Goal: Transaction & Acquisition: Purchase product/service

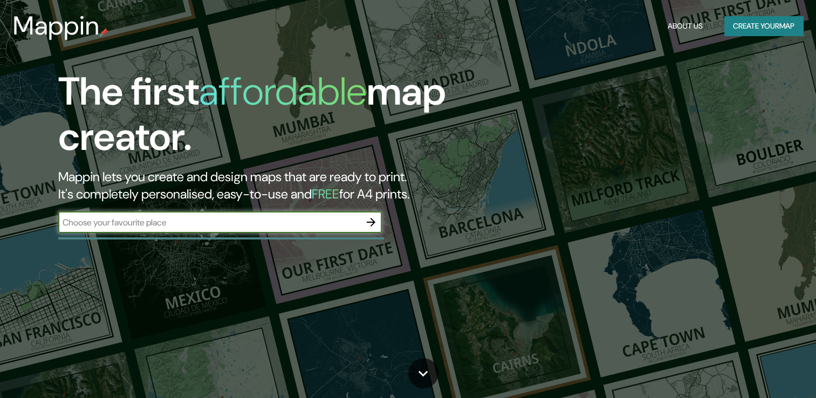
click at [172, 225] on input "text" at bounding box center [209, 222] width 302 height 12
type input "Cali"
click at [371, 220] on icon "button" at bounding box center [370, 222] width 13 height 13
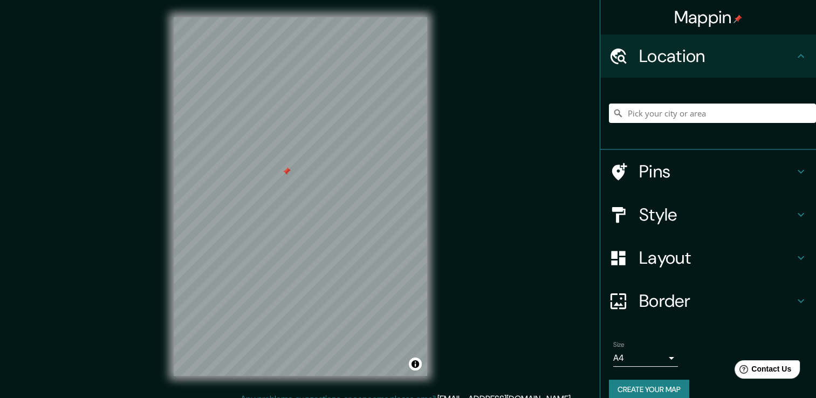
click at [652, 173] on h4 "Pins" at bounding box center [716, 172] width 155 height 22
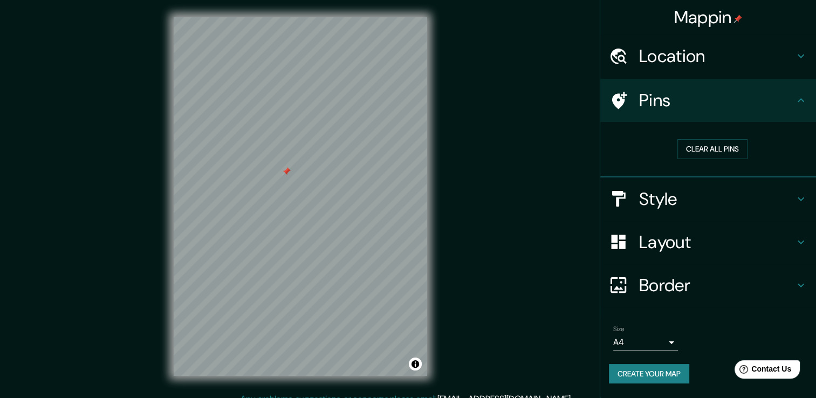
click at [651, 376] on button "Create your map" at bounding box center [649, 374] width 80 height 20
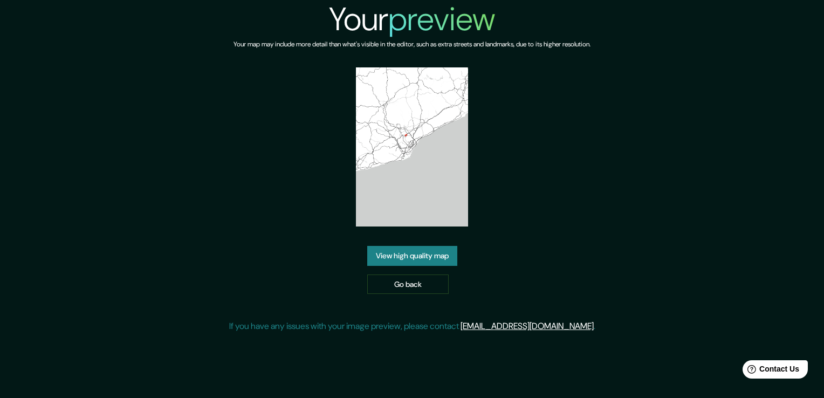
click at [434, 253] on link "View high quality map" at bounding box center [412, 256] width 90 height 20
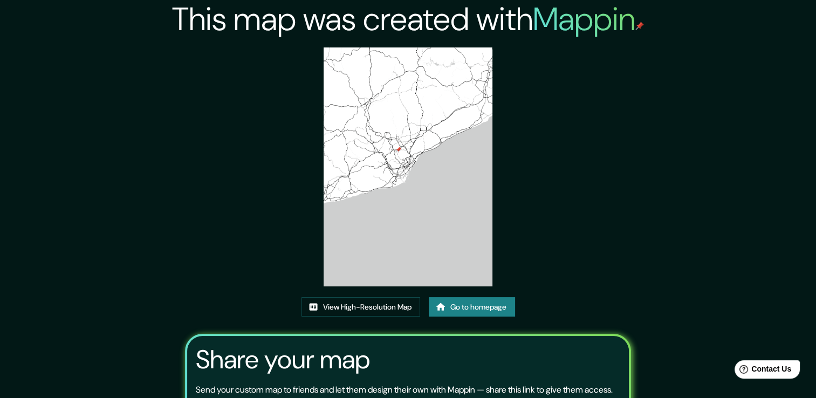
click at [363, 144] on img at bounding box center [407, 166] width 169 height 239
click at [412, 168] on img at bounding box center [407, 166] width 169 height 239
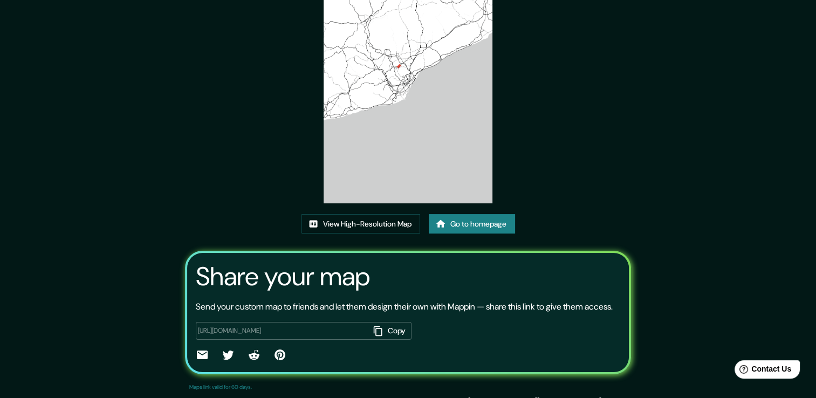
scroll to position [110, 0]
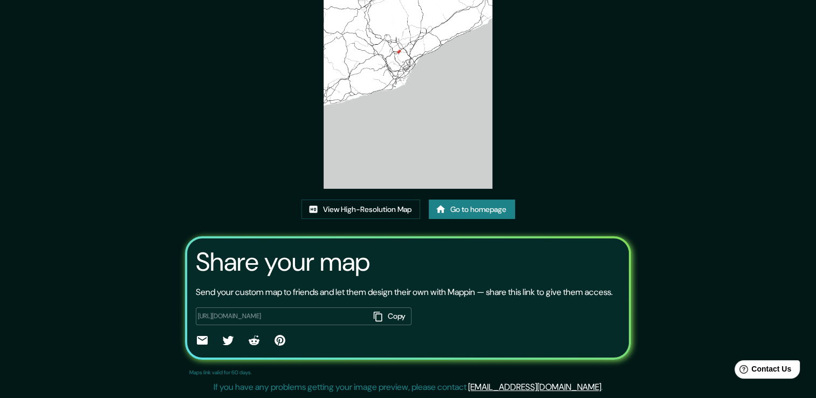
click at [385, 320] on button "Copy" at bounding box center [390, 316] width 42 height 18
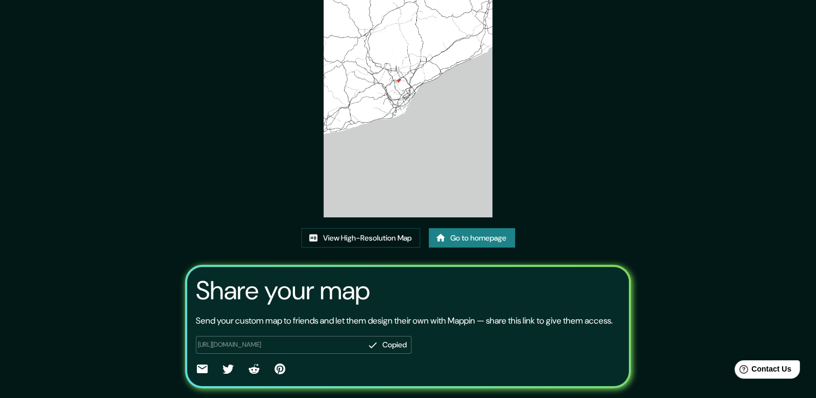
scroll to position [2, 0]
